Goal: Contribute content: Contribute content

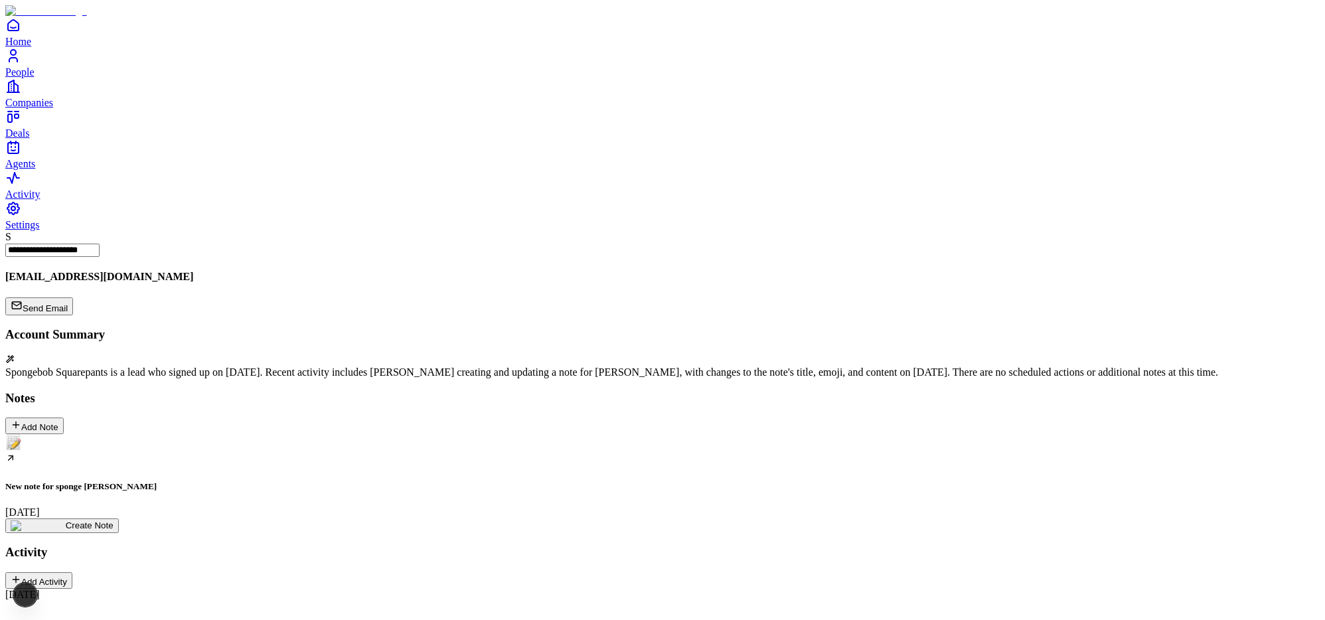
click at [165, 434] on div "New note for sponge [PERSON_NAME] [DATE]" at bounding box center [662, 476] width 1314 height 84
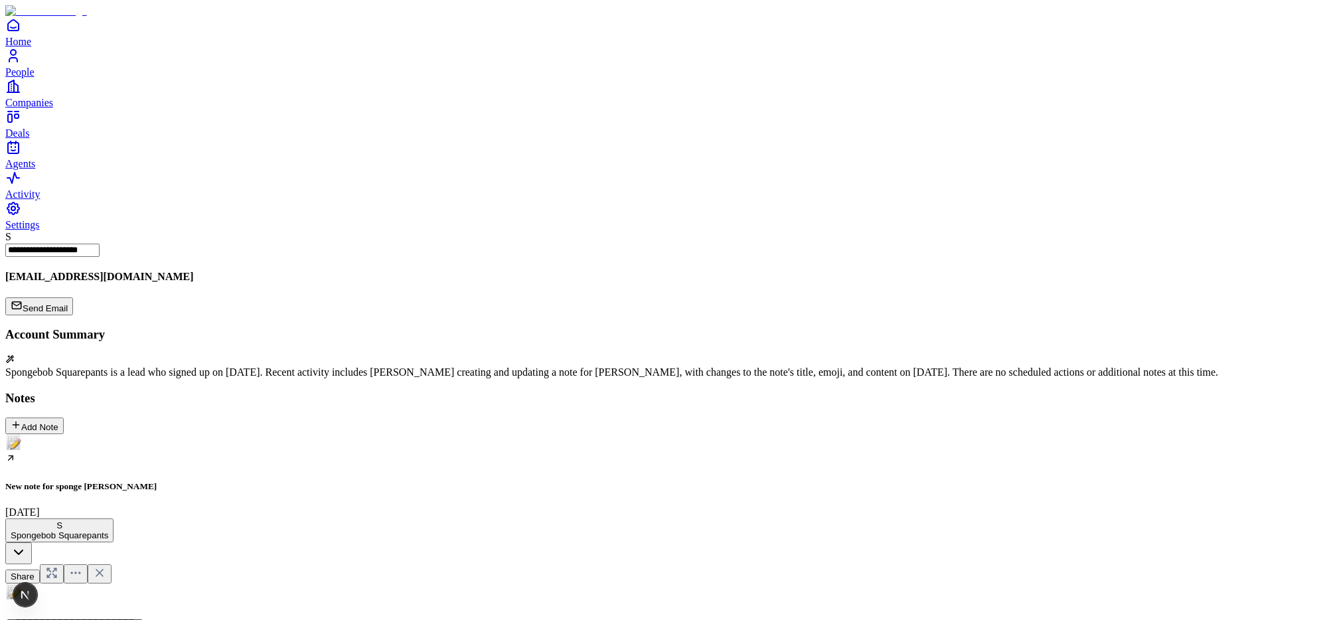
click at [106, 566] on icon at bounding box center [99, 572] width 13 height 13
click at [136, 434] on div "New note for sponge [PERSON_NAME] [DATE]" at bounding box center [662, 476] width 1314 height 84
drag, startPoint x: 472, startPoint y: 500, endPoint x: 403, endPoint y: 497, distance: 69.1
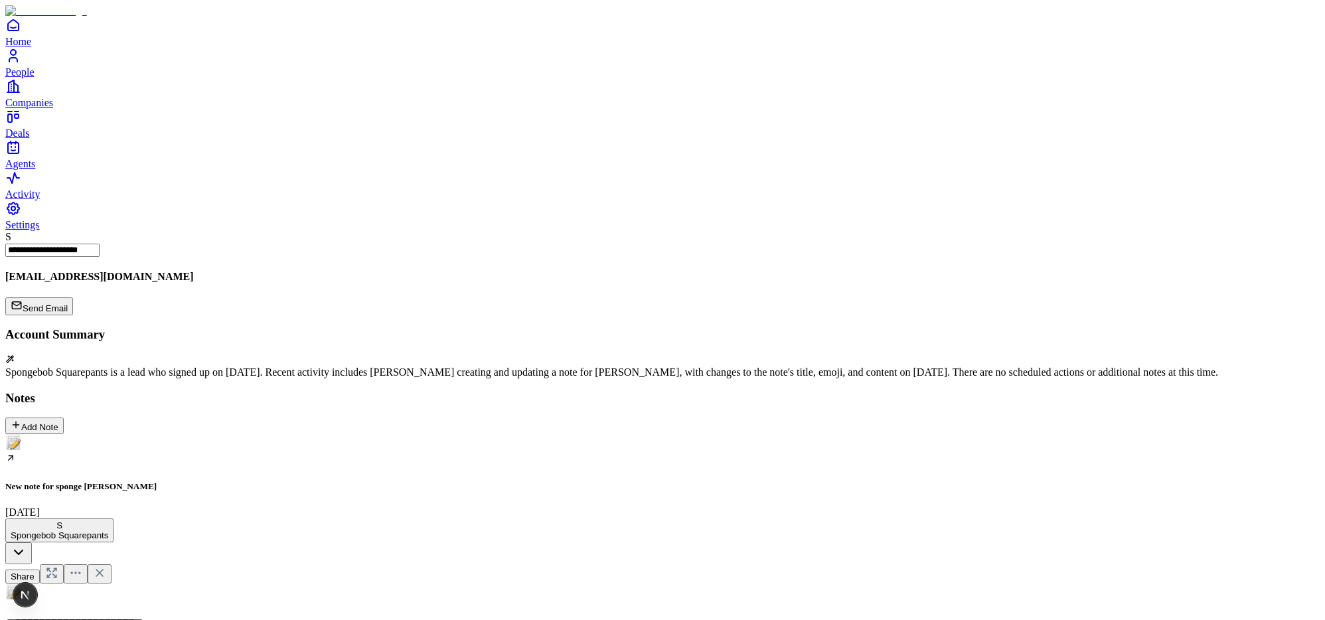
drag, startPoint x: 550, startPoint y: 530, endPoint x: 420, endPoint y: 524, distance: 130.2
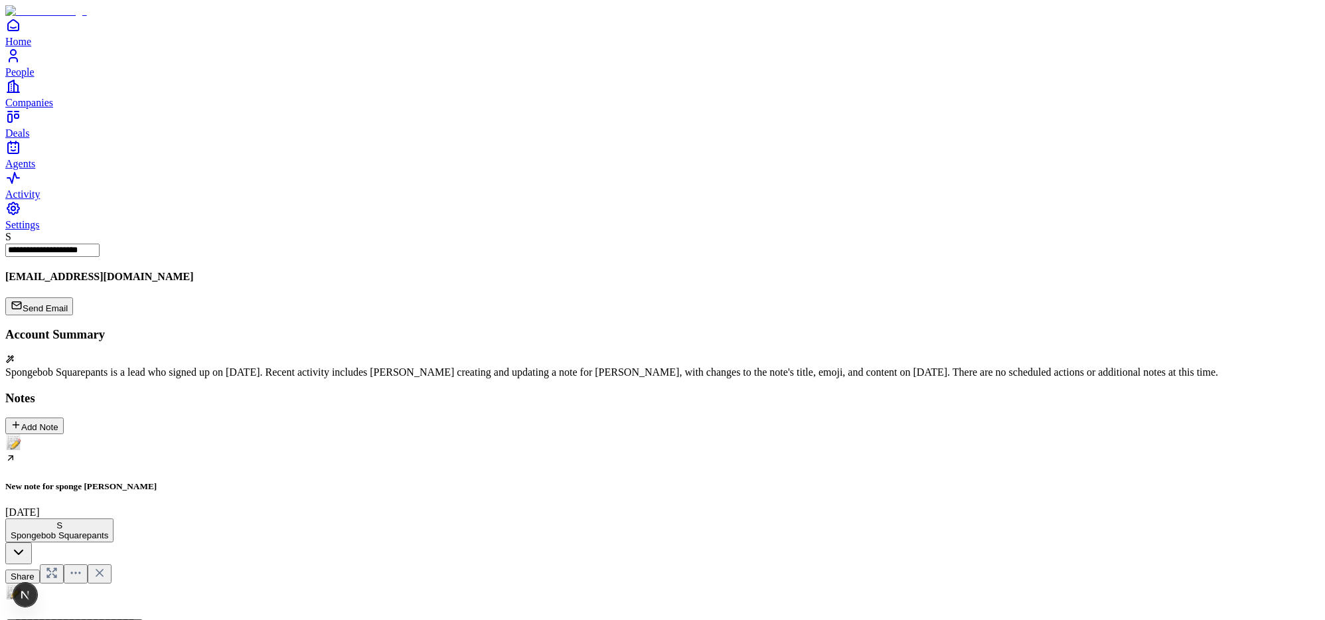
scroll to position [0, 0]
click at [117, 434] on div "New note for sponge [PERSON_NAME] [DATE]" at bounding box center [662, 476] width 1314 height 84
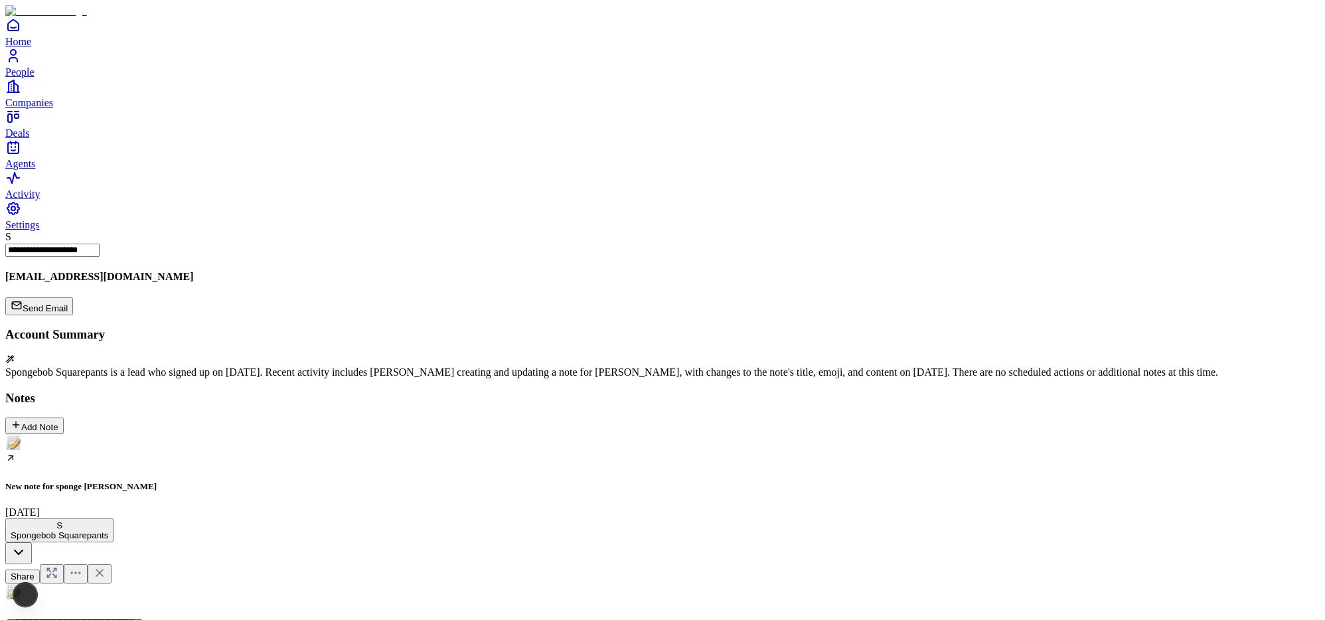
click at [121, 434] on div "New note for sponge [PERSON_NAME] [DATE]" at bounding box center [662, 476] width 1314 height 84
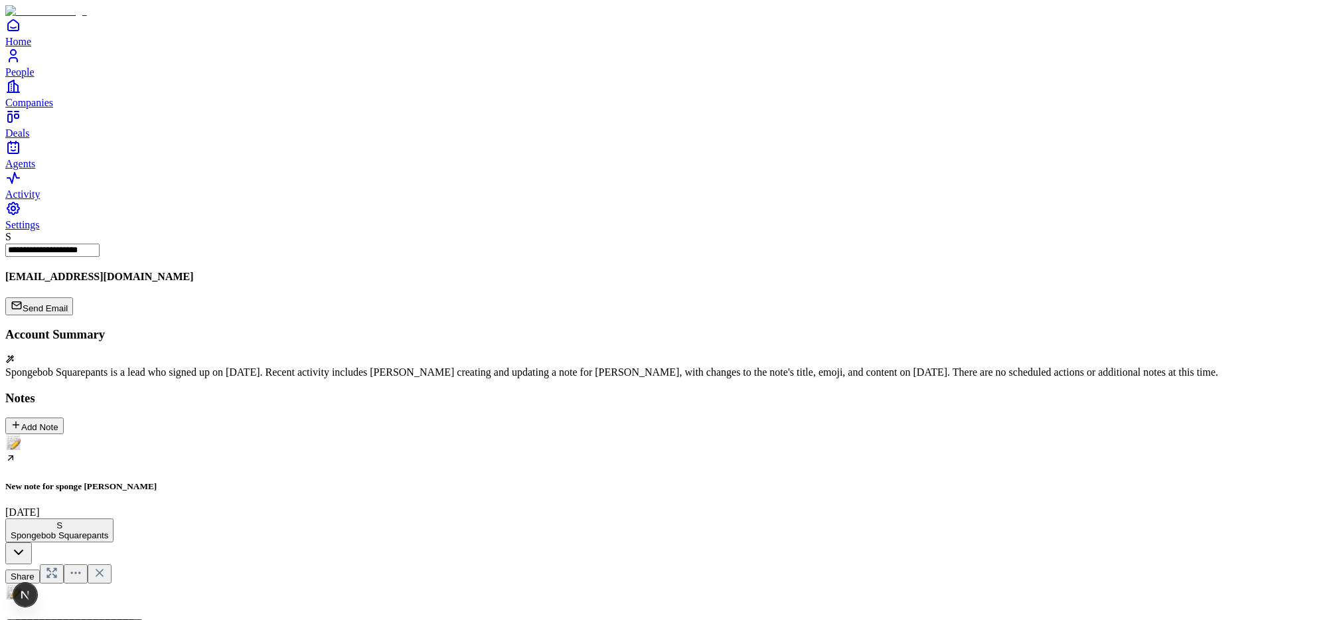
scroll to position [0, 5]
click at [119, 434] on div "New note for sponge [PERSON_NAME] [DATE]" at bounding box center [662, 476] width 1314 height 84
click at [121, 434] on div "New note for sponge bob September 3" at bounding box center [662, 476] width 1314 height 84
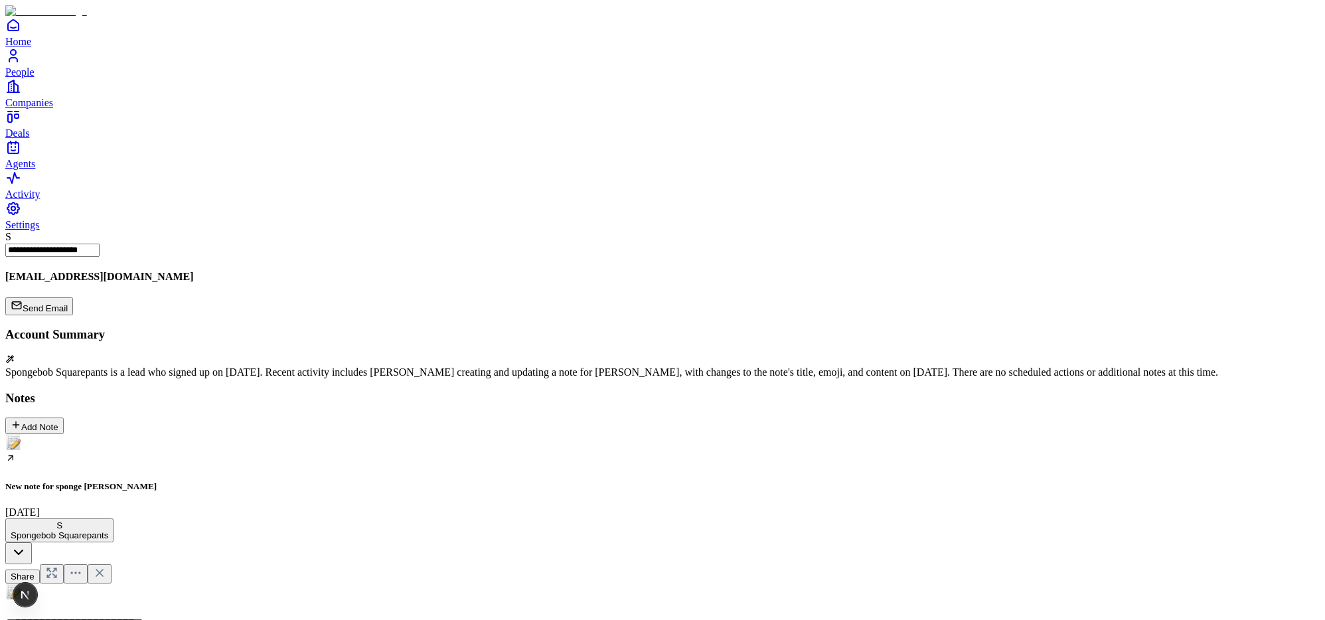
scroll to position [131, 0]
click at [56, 574] on icon at bounding box center [53, 575] width 3 height 3
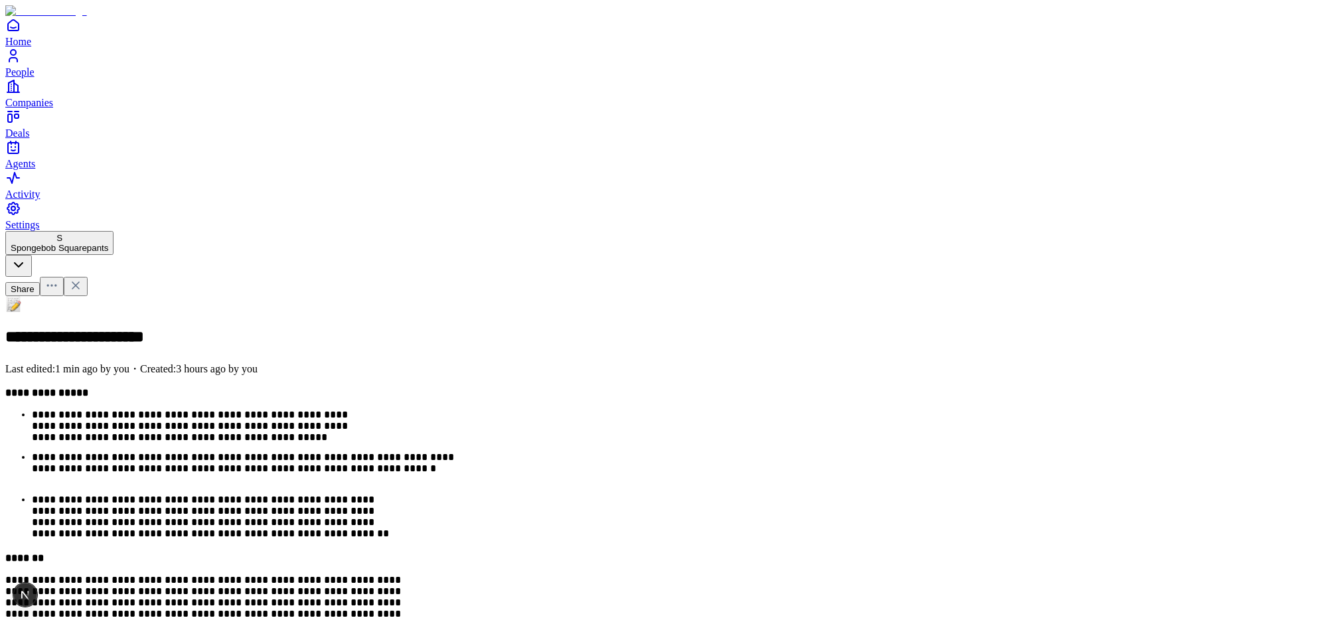
click at [458, 494] on p "**********" at bounding box center [245, 518] width 426 height 48
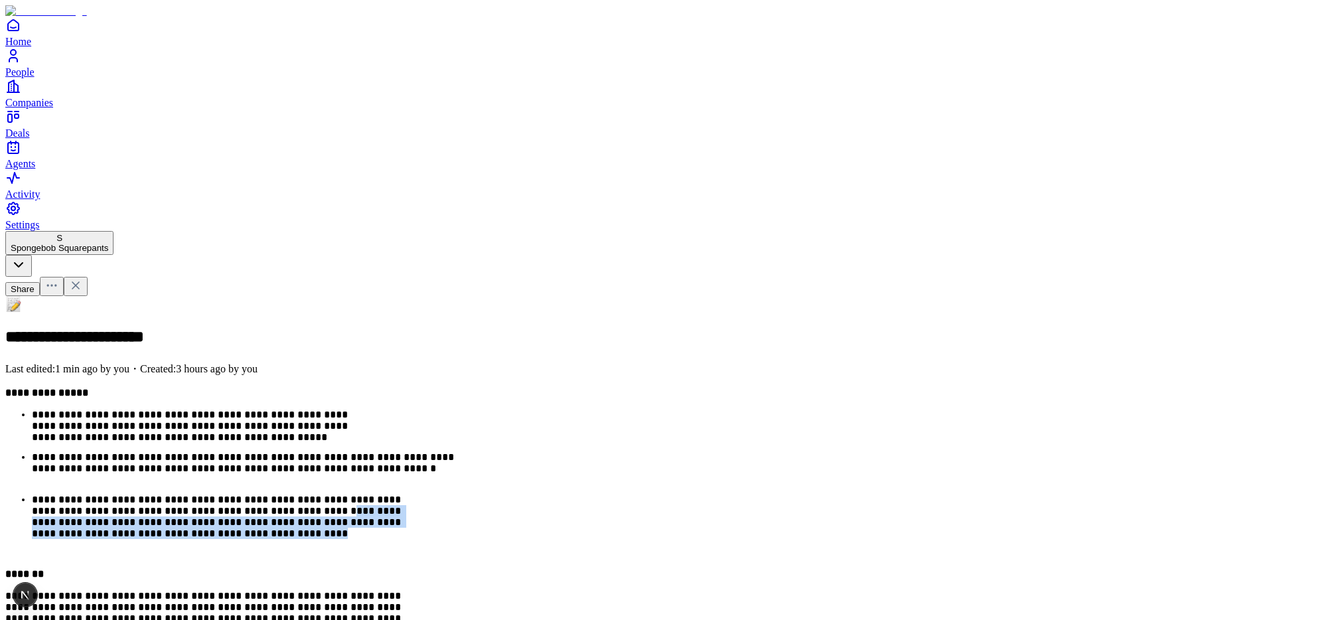
drag, startPoint x: 807, startPoint y: 341, endPoint x: 820, endPoint y: 316, distance: 28.2
click at [458, 494] on p "**********" at bounding box center [245, 526] width 426 height 64
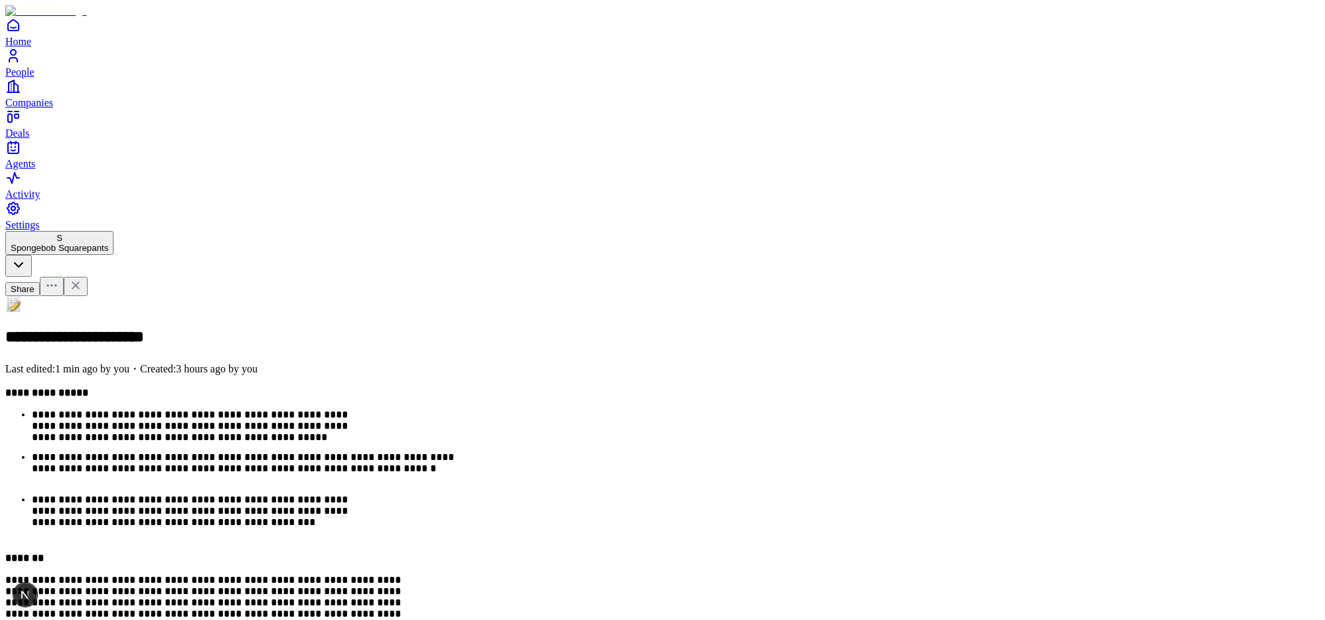
scroll to position [0, 5]
click at [458, 494] on p "**********" at bounding box center [245, 518] width 426 height 48
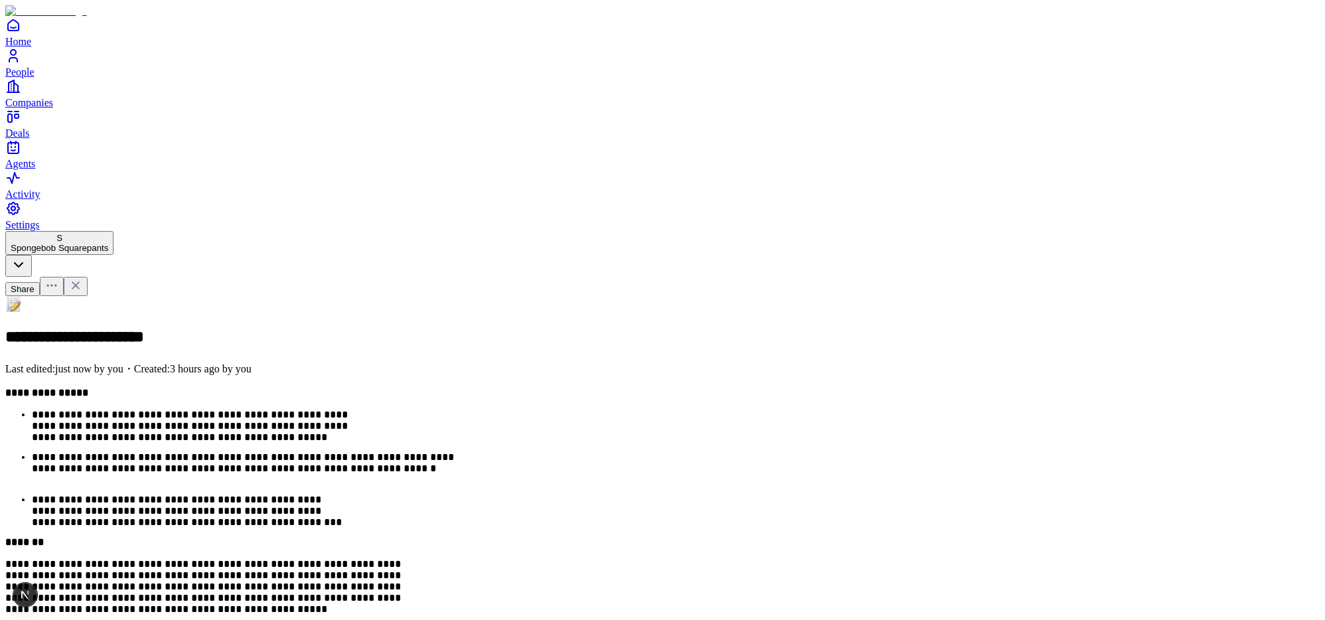
click at [451, 558] on p "**********" at bounding box center [228, 590] width 446 height 64
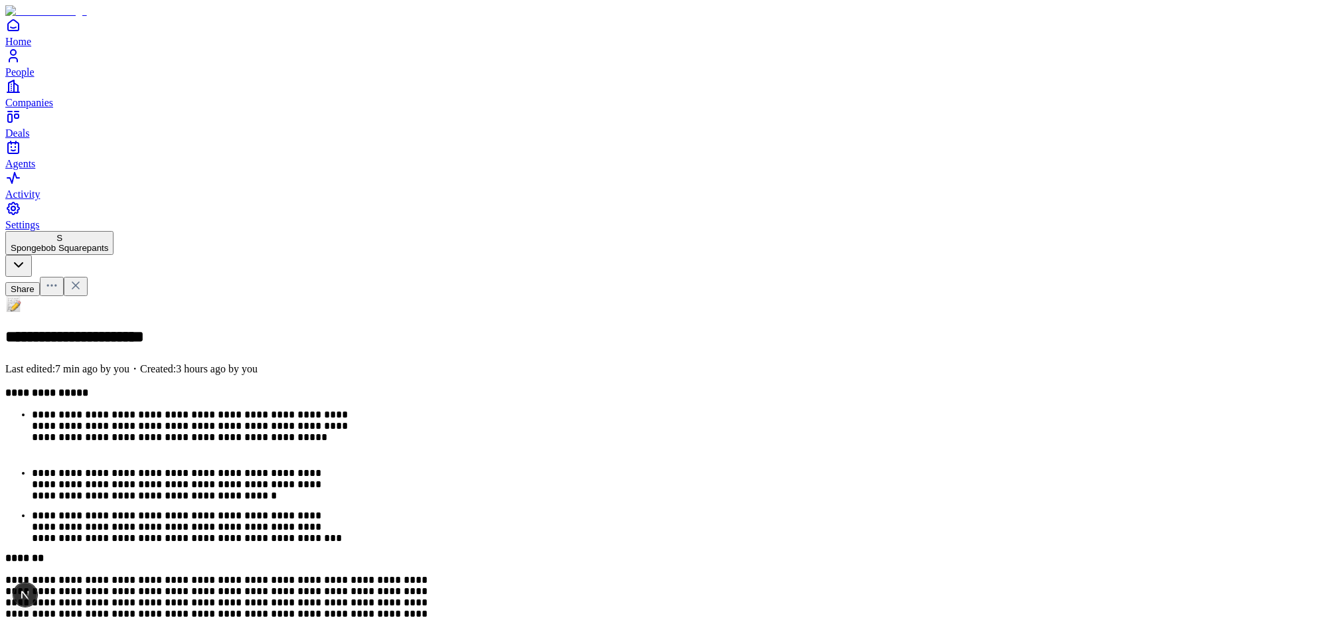
scroll to position [88, 0]
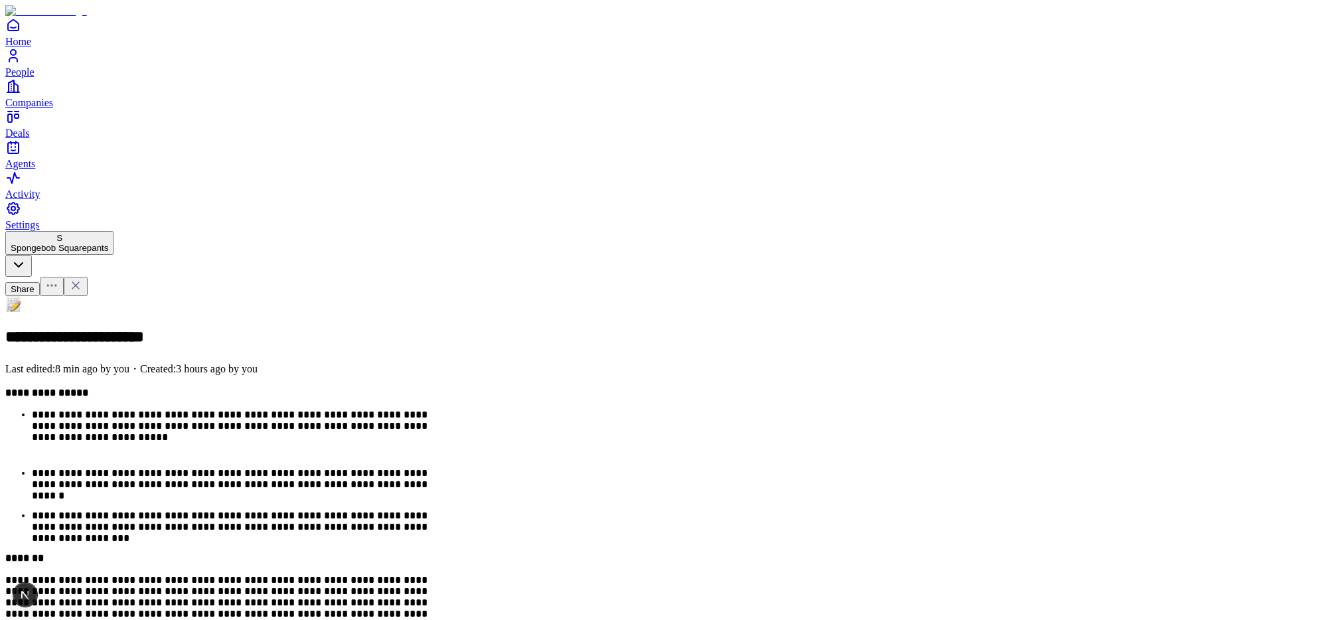
drag, startPoint x: 807, startPoint y: 398, endPoint x: 955, endPoint y: 485, distance: 172.0
click at [451, 574] on p "**********" at bounding box center [228, 622] width 446 height 96
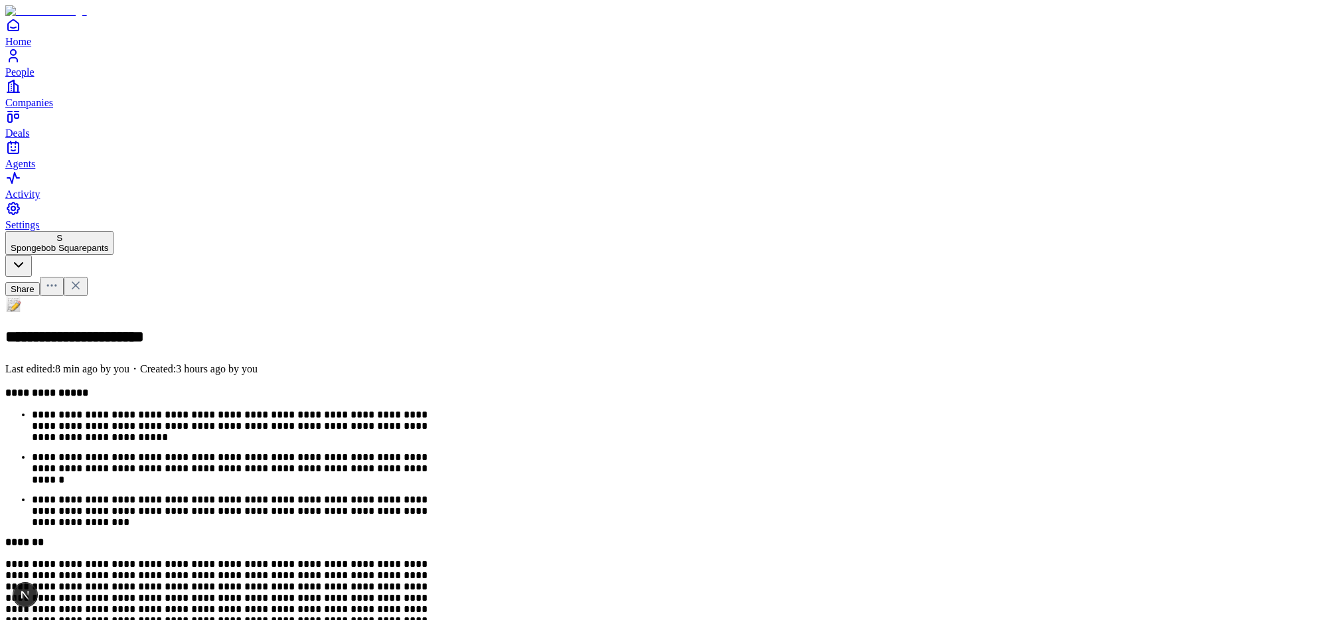
drag, startPoint x: 886, startPoint y: 317, endPoint x: 955, endPoint y: 412, distance: 117.5
click at [447, 494] on p "**********" at bounding box center [240, 510] width 416 height 32
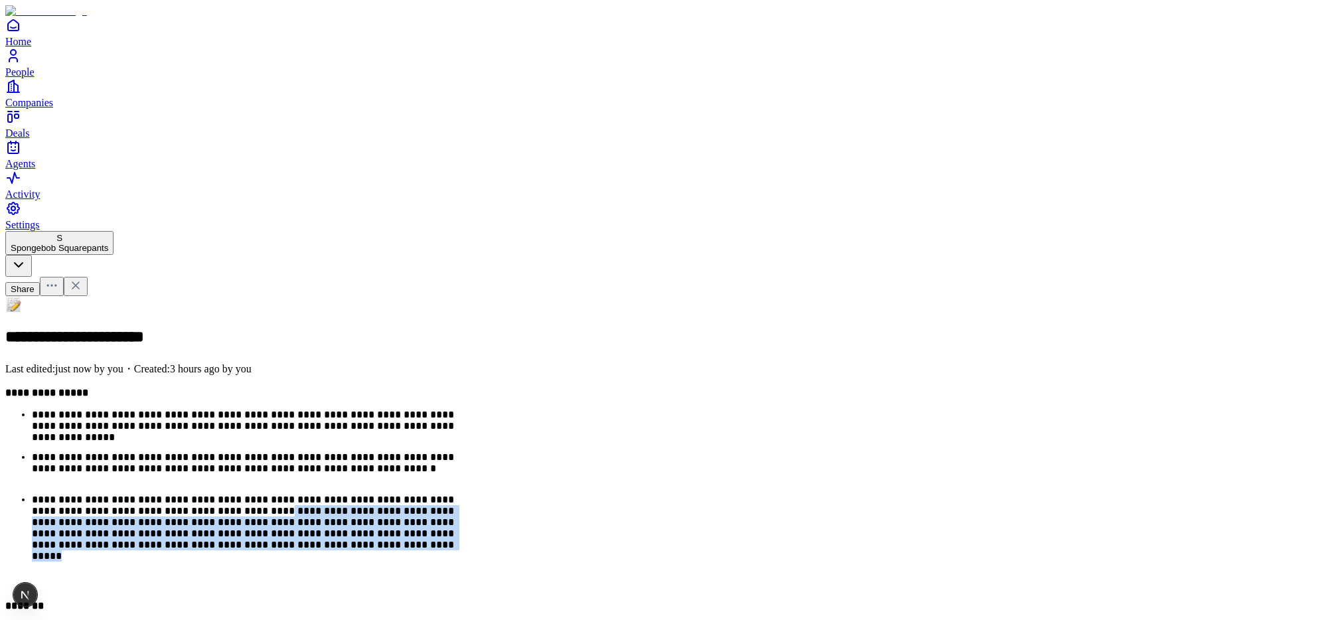
drag, startPoint x: 517, startPoint y: 381, endPoint x: 690, endPoint y: 317, distance: 184.0
click at [458, 494] on p "**********" at bounding box center [245, 542] width 426 height 96
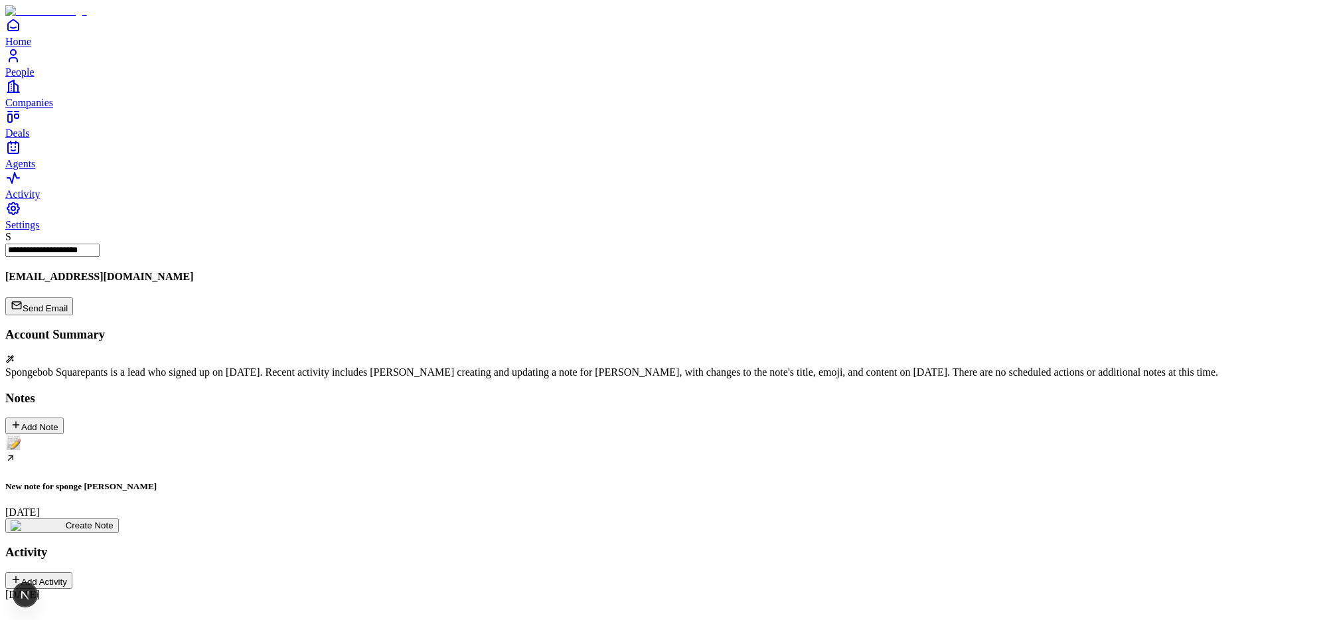
click at [119, 434] on div "New note for sponge [PERSON_NAME] [DATE]" at bounding box center [662, 476] width 1314 height 84
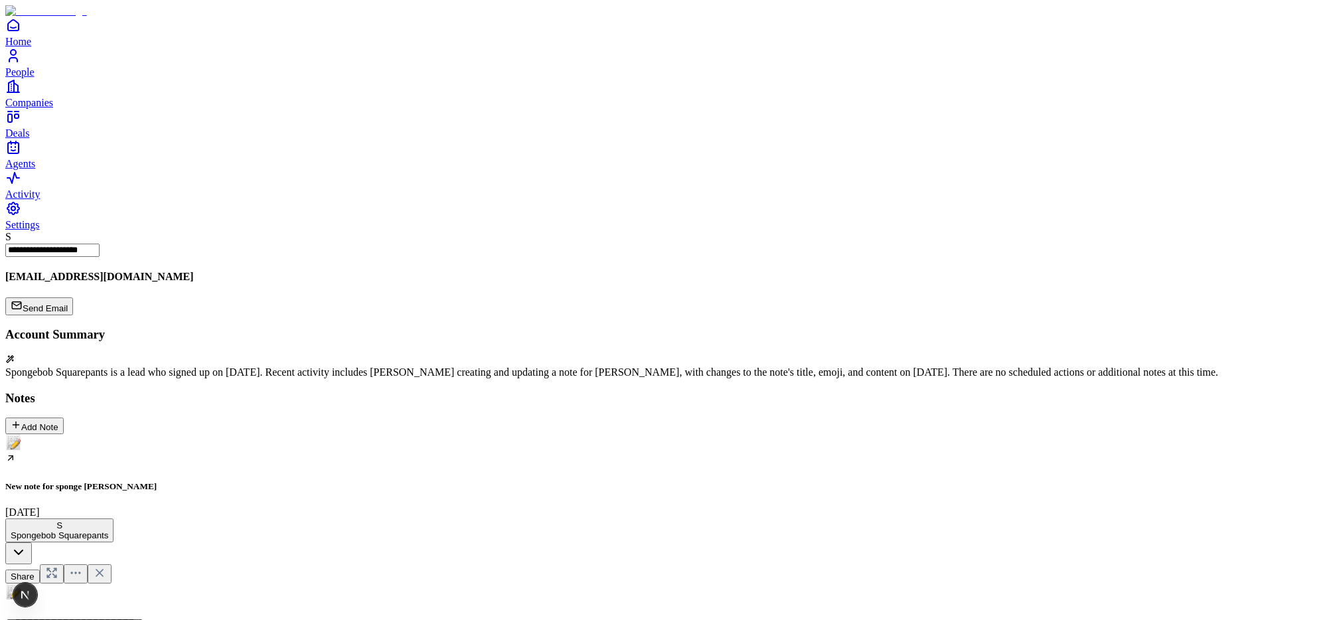
scroll to position [0, 0]
click at [132, 434] on div "New note for sponge [PERSON_NAME] [DATE]" at bounding box center [662, 476] width 1314 height 84
click at [134, 434] on div "New note for sponge [PERSON_NAME] [DATE]" at bounding box center [662, 476] width 1314 height 84
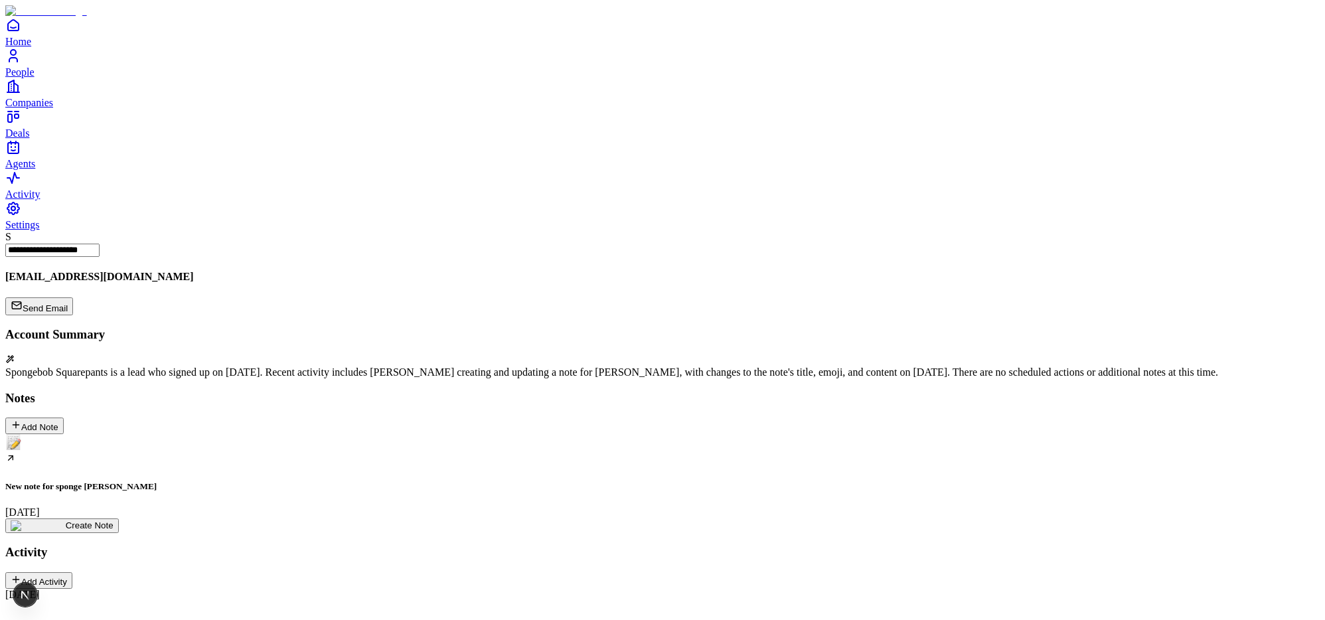
click at [153, 434] on div "New note for sponge [PERSON_NAME] [DATE]" at bounding box center [662, 476] width 1314 height 84
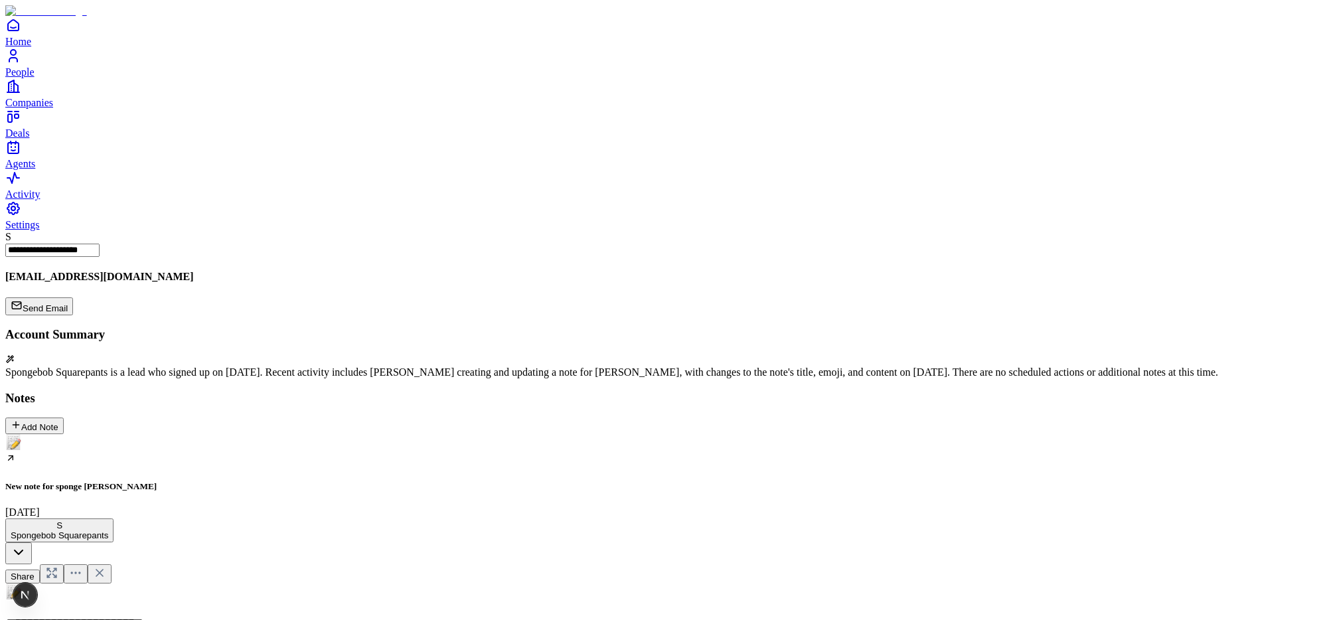
click at [157, 481] on h5 "New note for sponge [PERSON_NAME]" at bounding box center [662, 486] width 1314 height 11
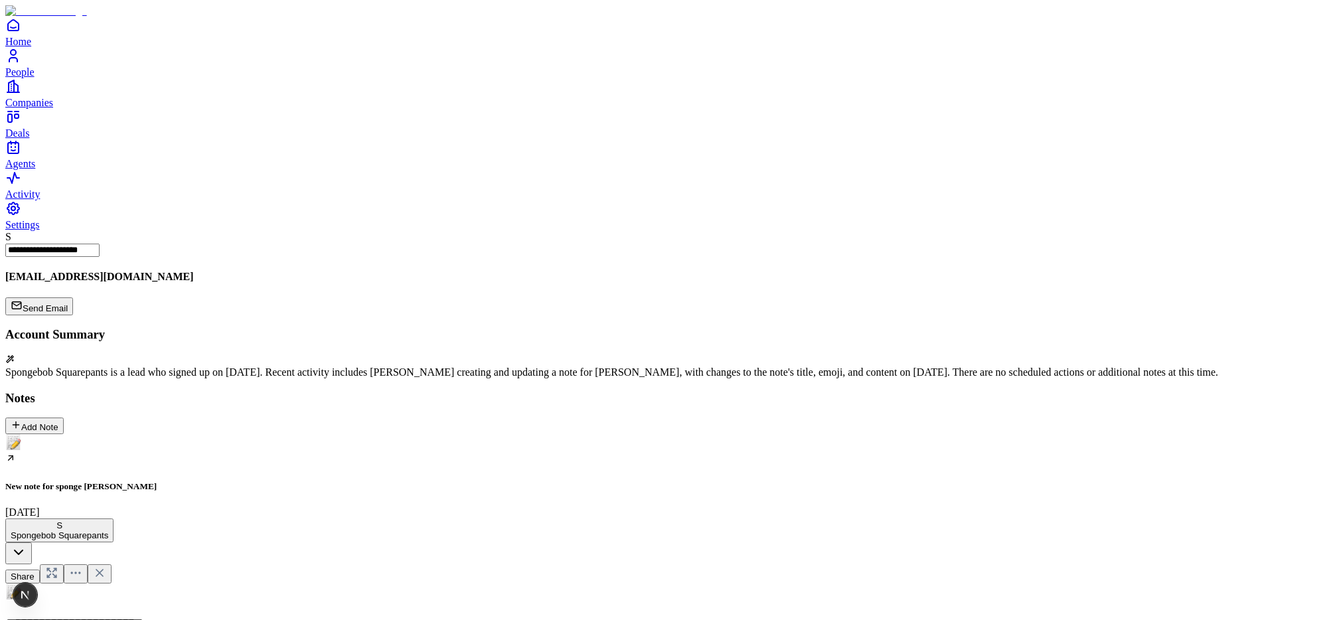
click at [124, 434] on div "New note for sponge [PERSON_NAME] [DATE]" at bounding box center [662, 476] width 1314 height 84
drag, startPoint x: 506, startPoint y: 477, endPoint x: 455, endPoint y: 479, distance: 51.2
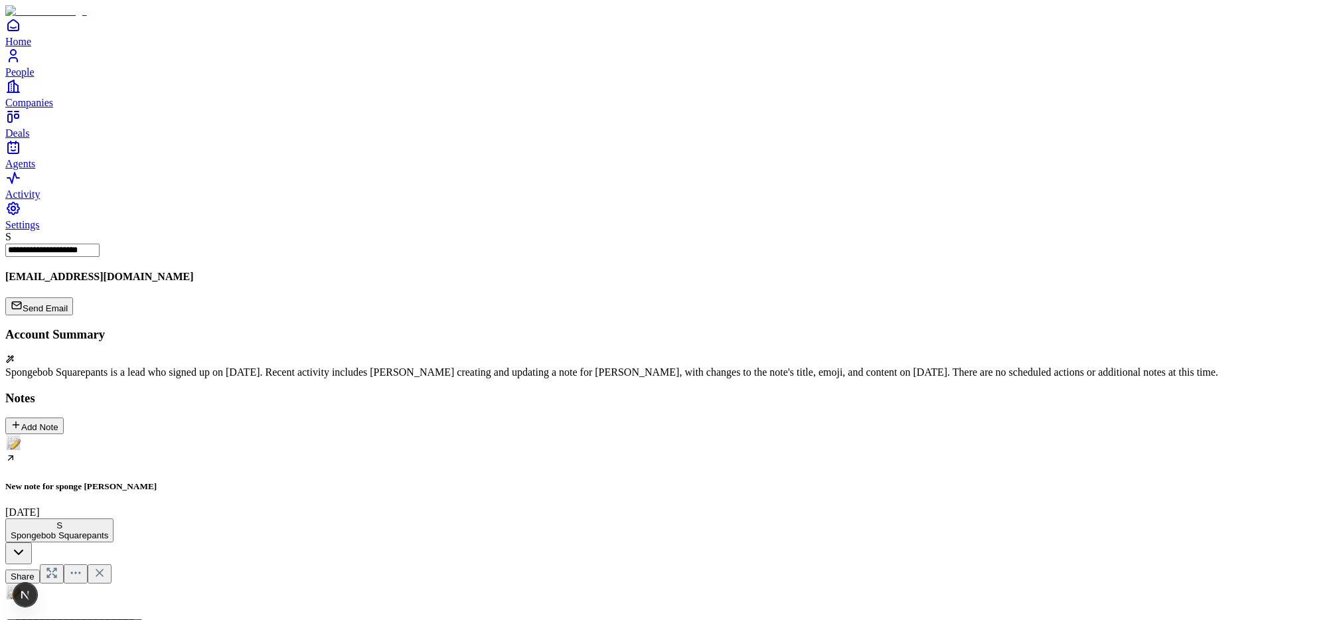
click at [132, 434] on div "New note for sponge [PERSON_NAME] [DATE]" at bounding box center [662, 476] width 1314 height 84
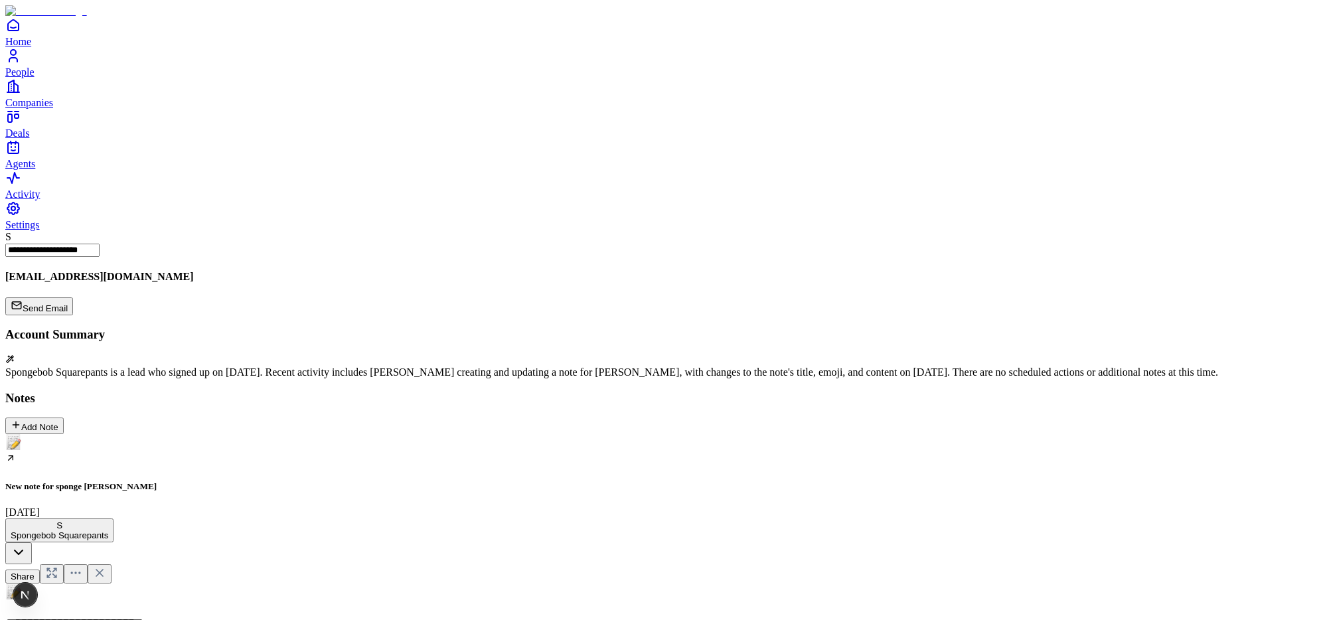
click at [120, 434] on div "New note for sponge [PERSON_NAME] [DATE]" at bounding box center [662, 476] width 1314 height 84
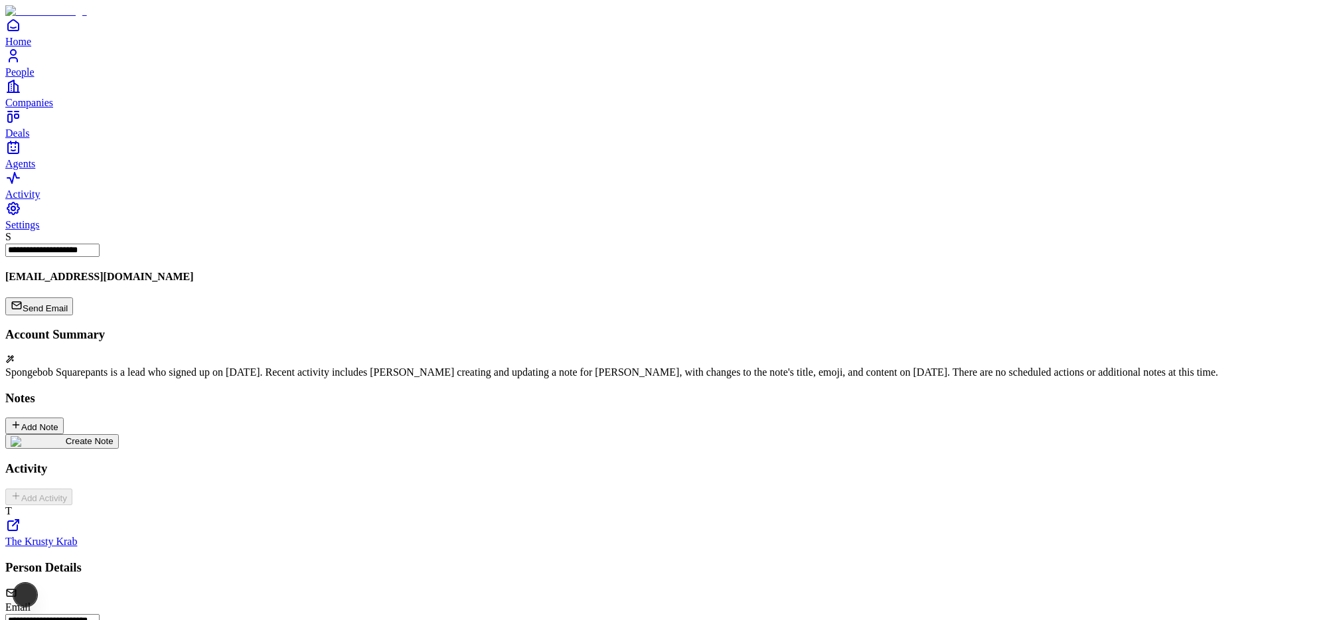
click at [66, 436] on img at bounding box center [38, 441] width 55 height 11
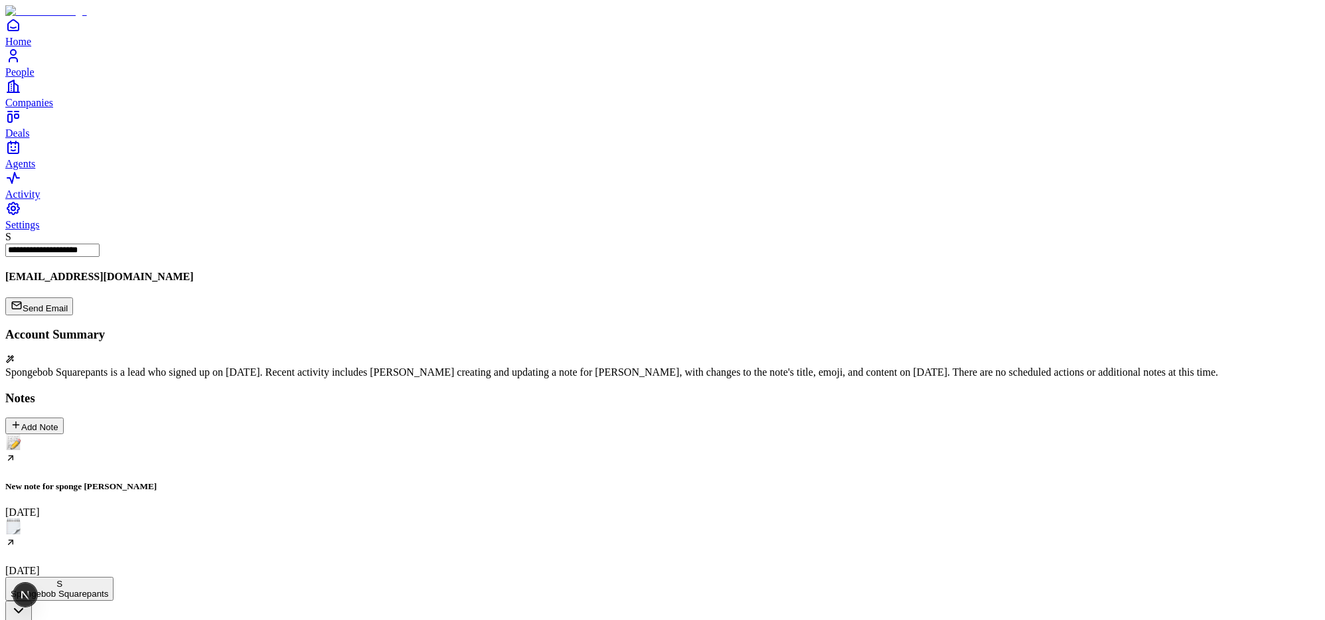
click at [106, 619] on icon at bounding box center [99, 631] width 13 height 13
click at [125, 434] on div "New note for sponge [PERSON_NAME] [DATE]" at bounding box center [662, 476] width 1314 height 84
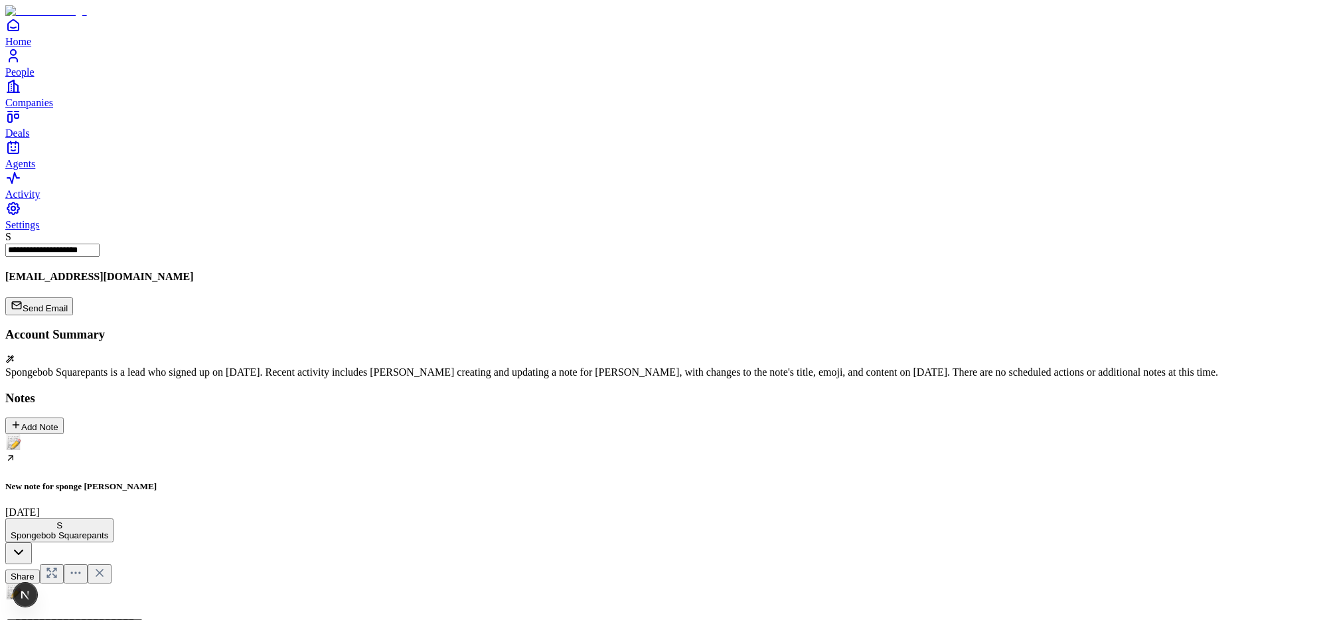
drag, startPoint x: 566, startPoint y: 402, endPoint x: 444, endPoint y: 389, distance: 122.2
drag, startPoint x: 562, startPoint y: 403, endPoint x: 413, endPoint y: 389, distance: 150.0
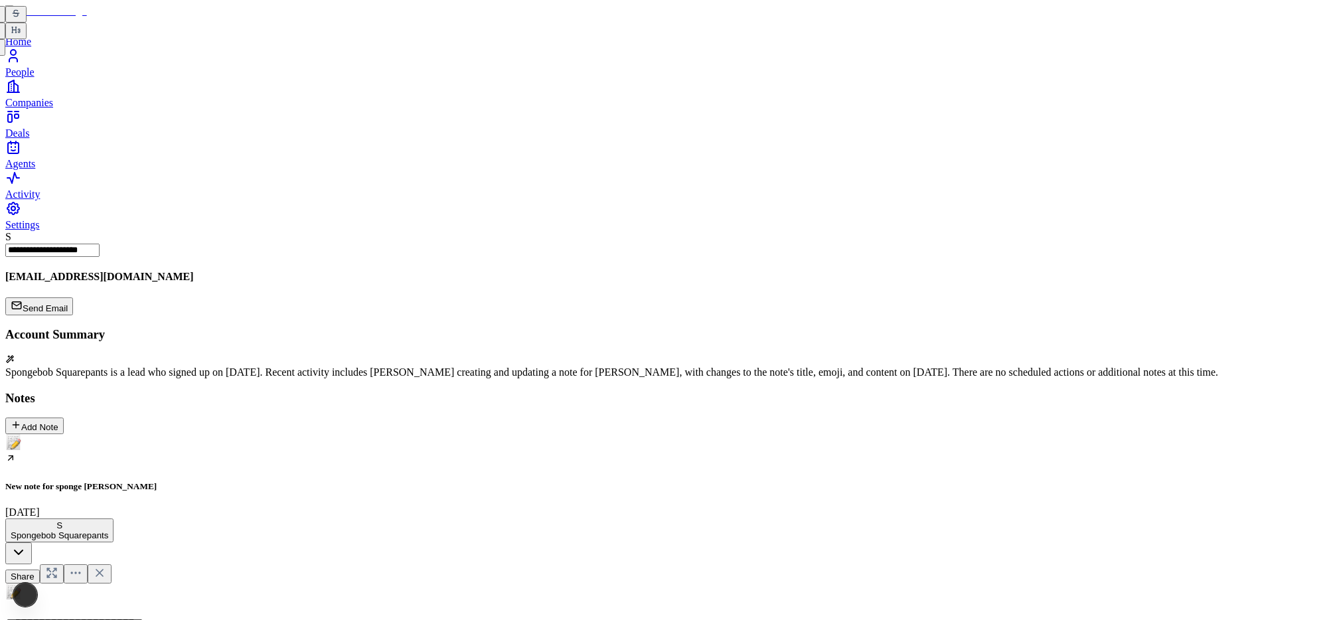
drag, startPoint x: 461, startPoint y: 166, endPoint x: 862, endPoint y: 187, distance: 401.5
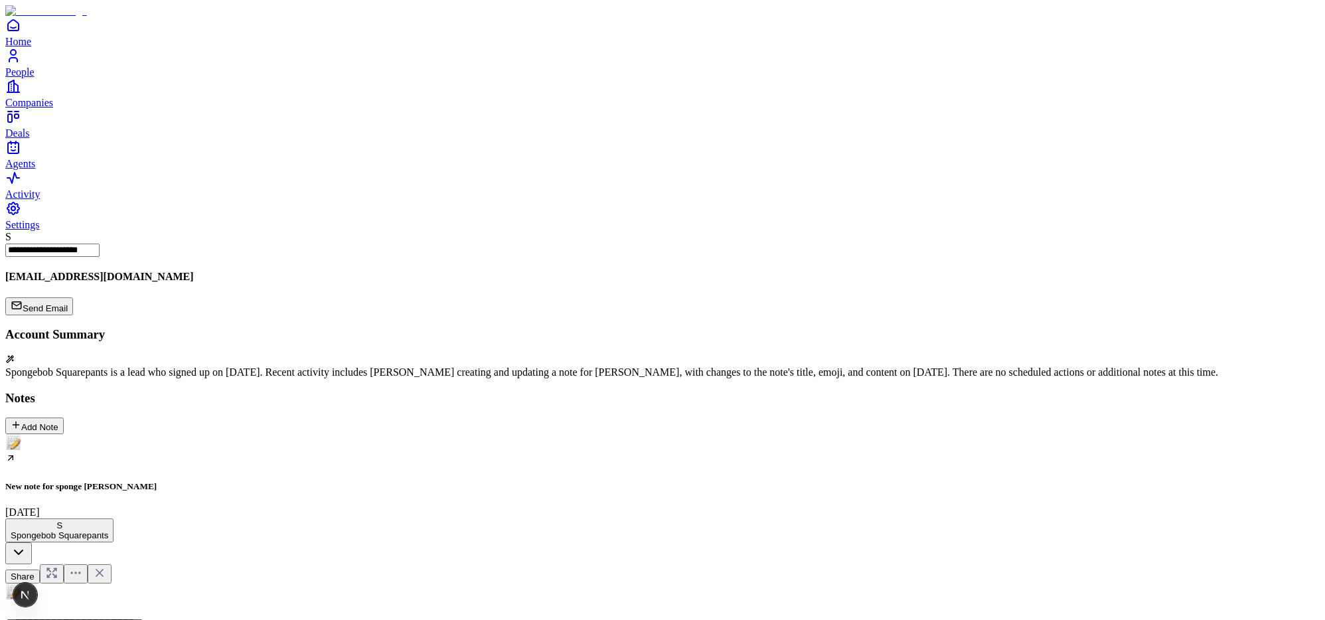
drag, startPoint x: 551, startPoint y: 311, endPoint x: 464, endPoint y: 198, distance: 142.5
click at [110, 434] on div "[DATE]" at bounding box center [662, 463] width 1314 height 58
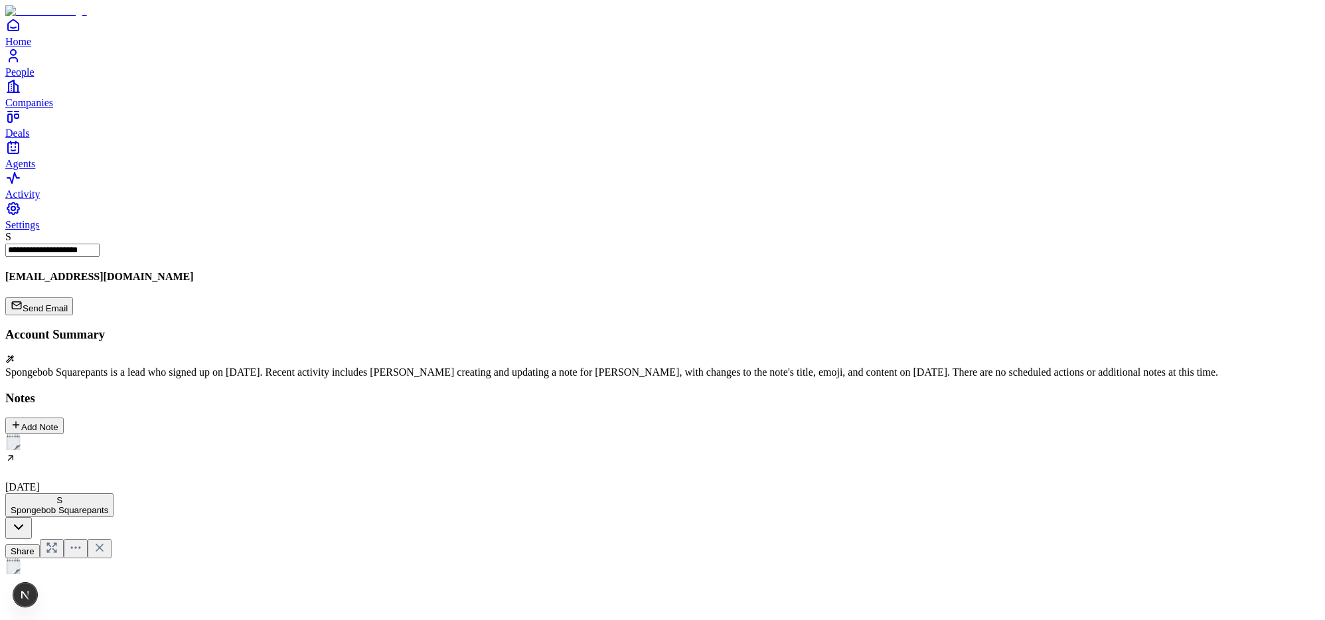
click at [298, 493] on div "S Spongebob Squarepants Share New note Last edited: 2 min ago by you ・Created: …" at bounding box center [662, 597] width 1314 height 208
click at [285, 493] on div "New note for sponge [PERSON_NAME] [DATE]" at bounding box center [662, 535] width 1314 height 84
drag, startPoint x: 445, startPoint y: 289, endPoint x: 467, endPoint y: 303, distance: 26.0
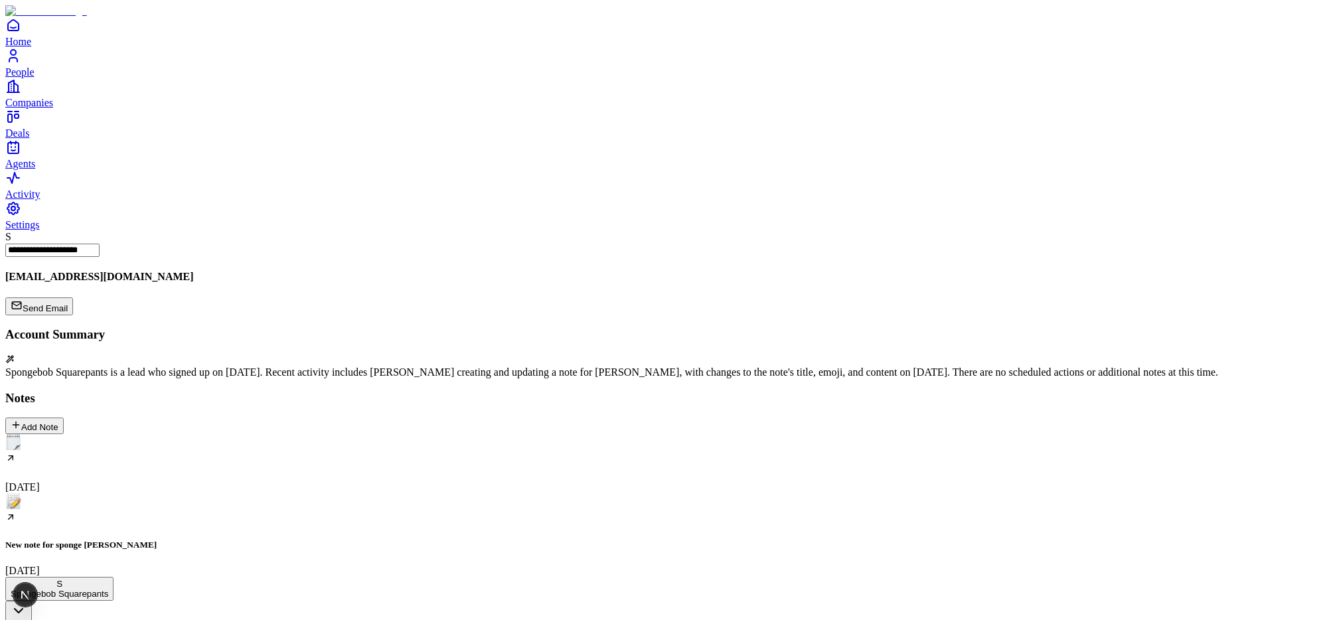
click at [239, 493] on div "New note for sponge [PERSON_NAME] [DATE]" at bounding box center [662, 535] width 1314 height 84
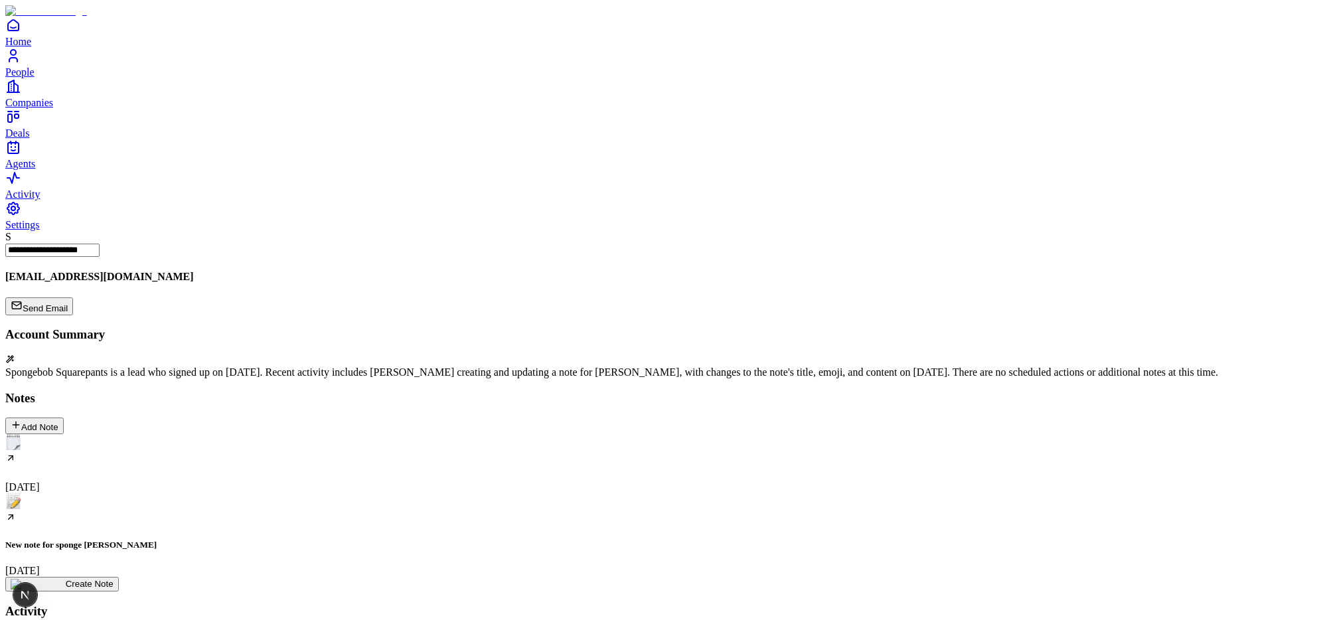
click at [255, 493] on div "New note for sponge [PERSON_NAME] [DATE]" at bounding box center [662, 535] width 1314 height 84
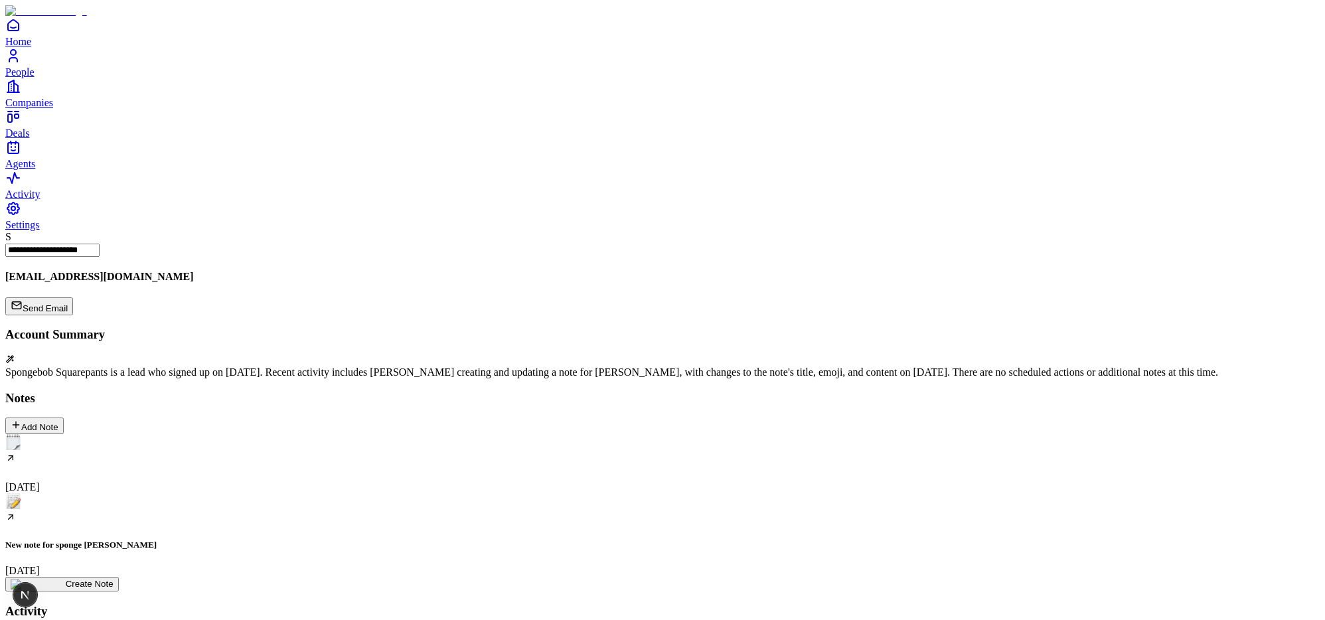
click at [272, 493] on div "New note for sponge [PERSON_NAME] [DATE]" at bounding box center [662, 535] width 1314 height 84
click at [243, 493] on div "New note for sponge [PERSON_NAME] [DATE]" at bounding box center [662, 535] width 1314 height 84
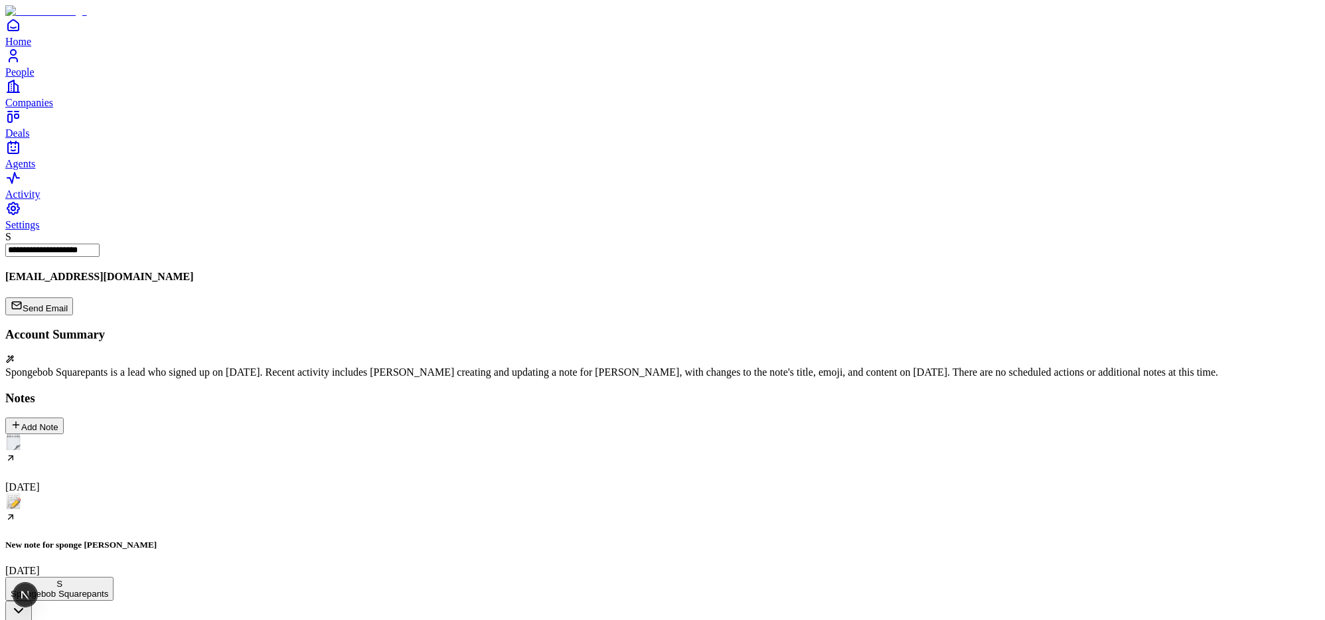
scroll to position [384, 0]
click at [250, 493] on div "New note for sponge [PERSON_NAME] [DATE]" at bounding box center [662, 535] width 1314 height 84
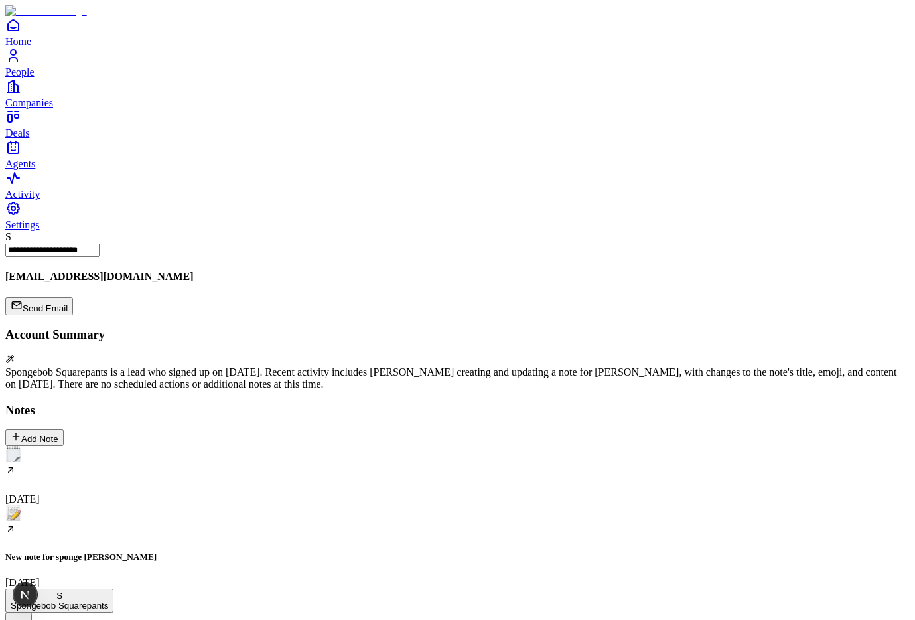
click at [438, 446] on div "September 3 New note for sponge bob September 3 Create Note" at bounding box center [457, 524] width 905 height 157
click at [385, 446] on div "September 3 New note for sponge bob September 3 Create Note" at bounding box center [457, 524] width 905 height 157
click at [246, 505] on div "New note for sponge [PERSON_NAME] [DATE]" at bounding box center [457, 547] width 905 height 84
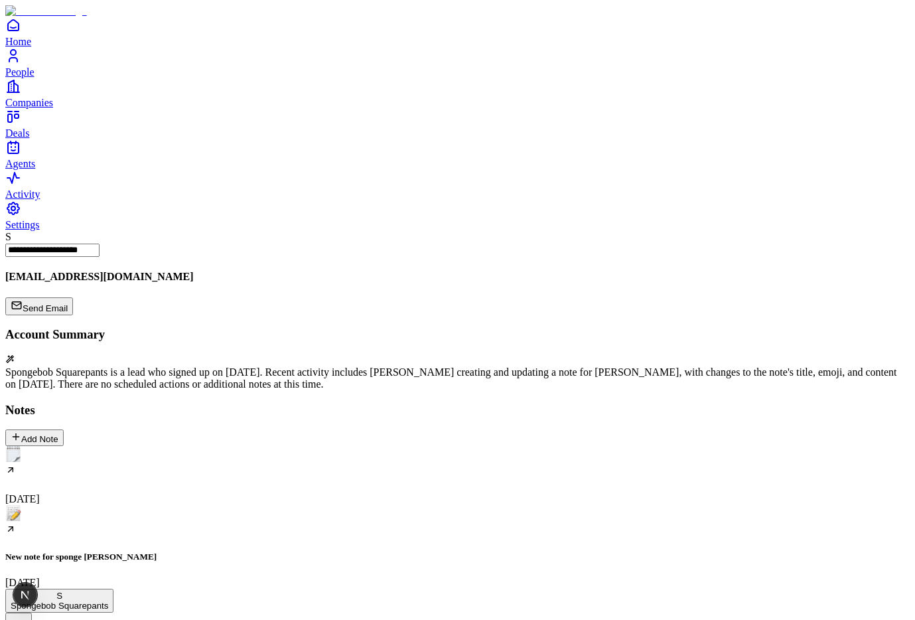
drag, startPoint x: 242, startPoint y: 453, endPoint x: 185, endPoint y: 436, distance: 60.1
click at [260, 505] on div "New note for sponge [PERSON_NAME] [DATE]" at bounding box center [457, 547] width 905 height 84
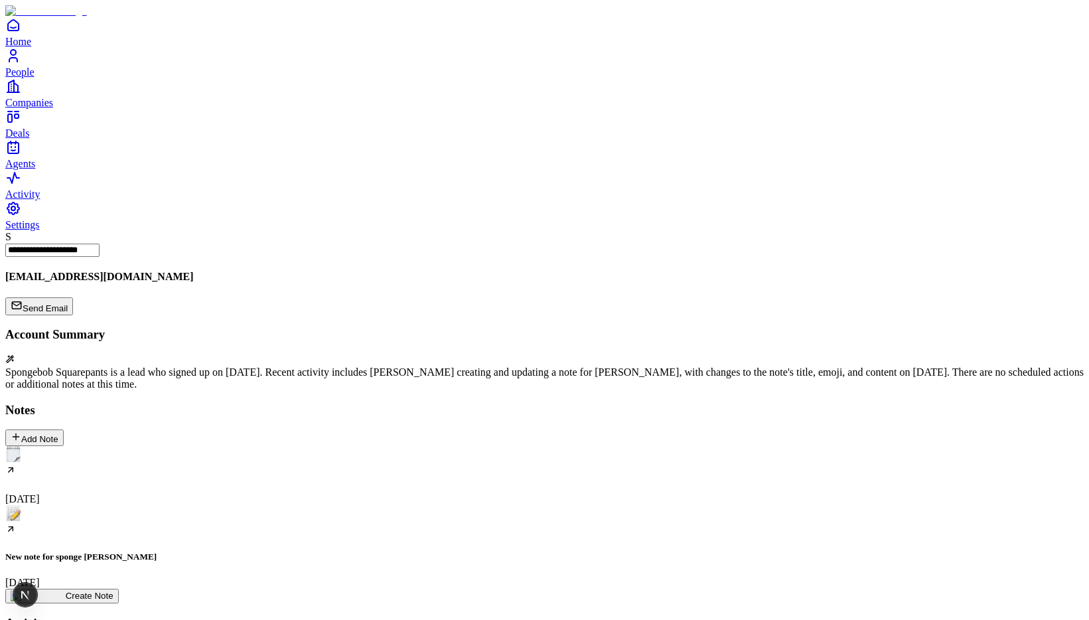
click at [293, 505] on div "New note for sponge [PERSON_NAME] [DATE]" at bounding box center [544, 547] width 1079 height 84
click at [282, 505] on div "New note for sponge bob September 3" at bounding box center [544, 547] width 1079 height 84
click at [273, 552] on h5 "New note for sponge [PERSON_NAME]" at bounding box center [544, 557] width 1079 height 11
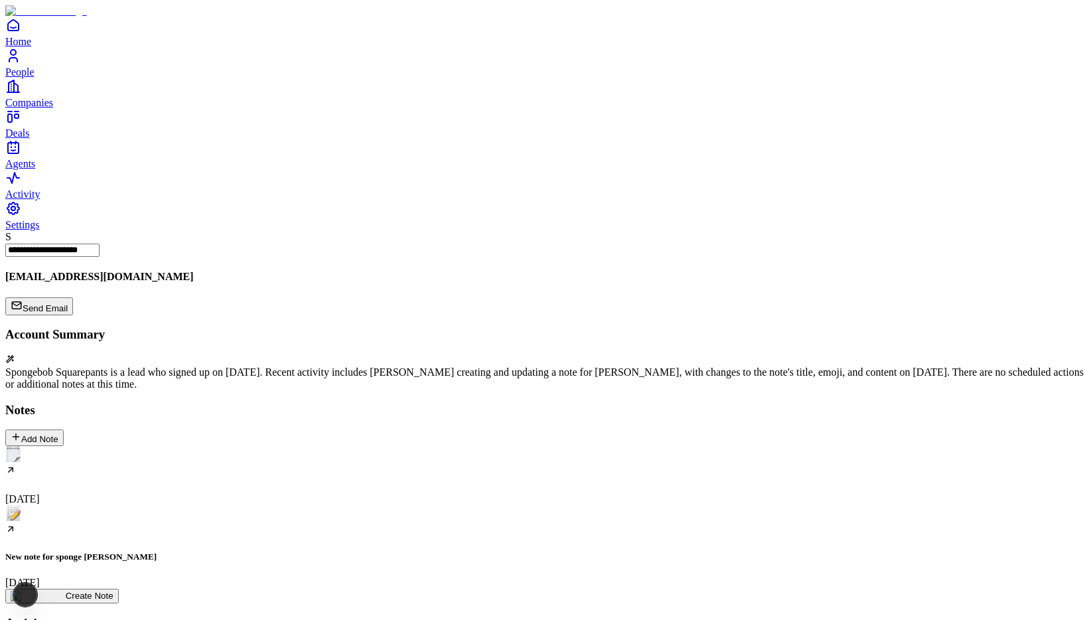
click at [251, 552] on h5 "New note for sponge [PERSON_NAME]" at bounding box center [544, 557] width 1079 height 11
drag, startPoint x: 763, startPoint y: 526, endPoint x: 289, endPoint y: 71, distance: 656.3
